Goal: Task Accomplishment & Management: Manage account settings

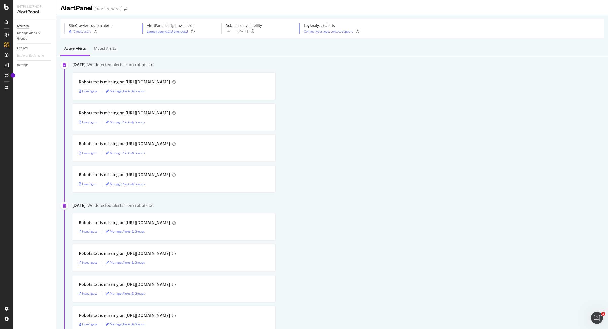
click at [158, 32] on div "Launch your AlertPanel crawl" at bounding box center [167, 31] width 41 height 4
select select "11"
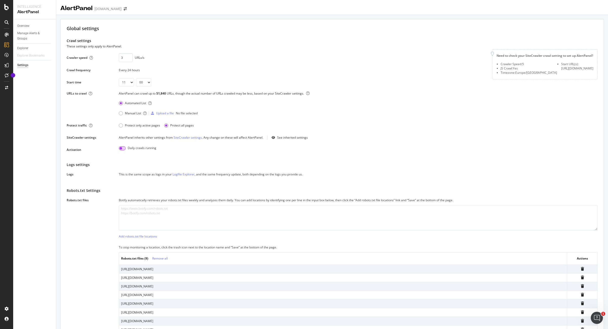
click at [120, 147] on input "checkbox" at bounding box center [122, 148] width 7 height 4
checkbox input "true"
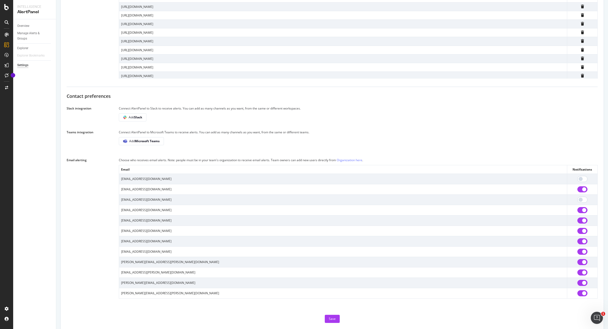
scroll to position [285, 0]
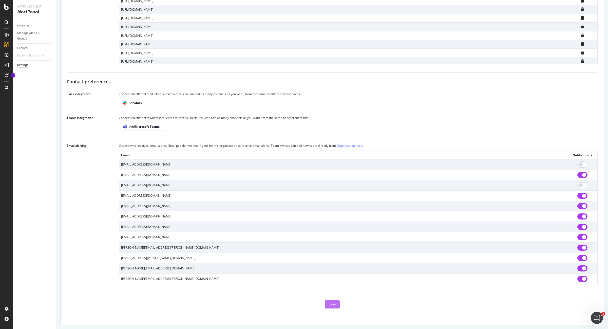
click at [329, 301] on div "Save" at bounding box center [332, 304] width 7 height 8
click at [362, 113] on div "Contact preferences Slack integration Connect AlertPanel to Slack to receive al…" at bounding box center [332, 180] width 531 height 205
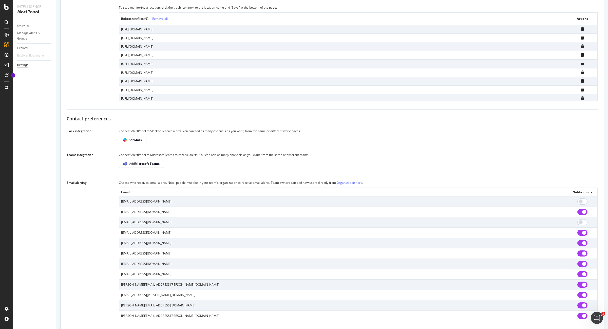
scroll to position [277, 0]
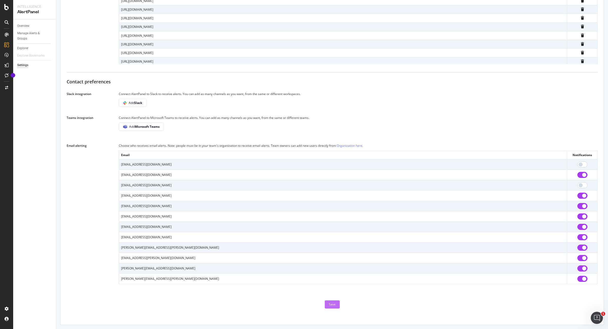
click at [329, 303] on div "Save" at bounding box center [332, 304] width 7 height 4
